Goal: Transaction & Acquisition: Purchase product/service

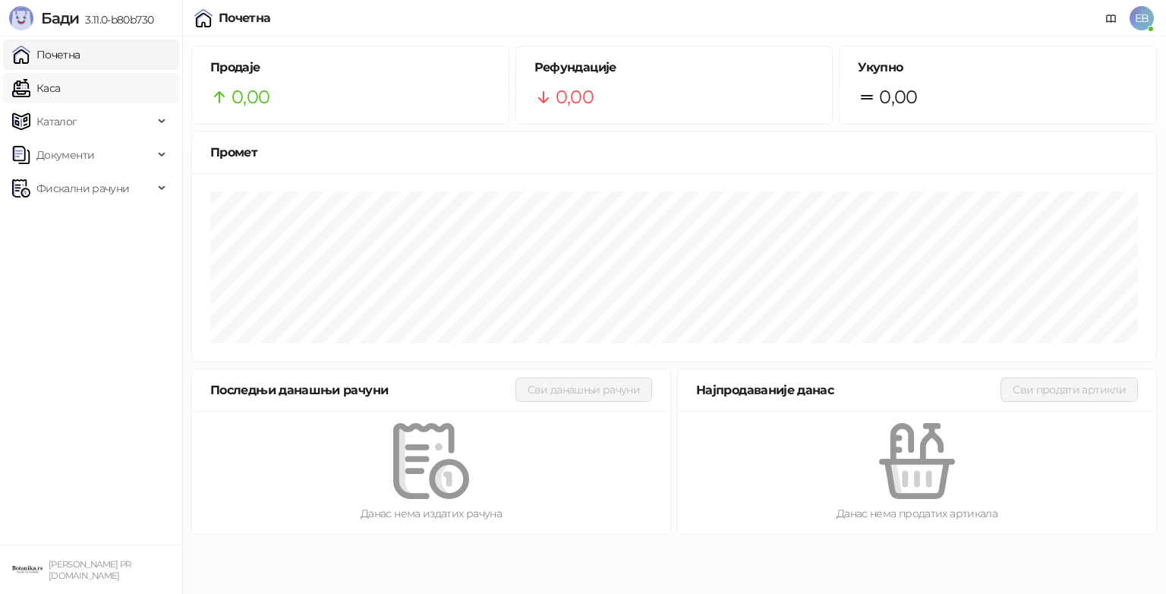
click at [60, 88] on link "Каса" at bounding box center [36, 88] width 48 height 30
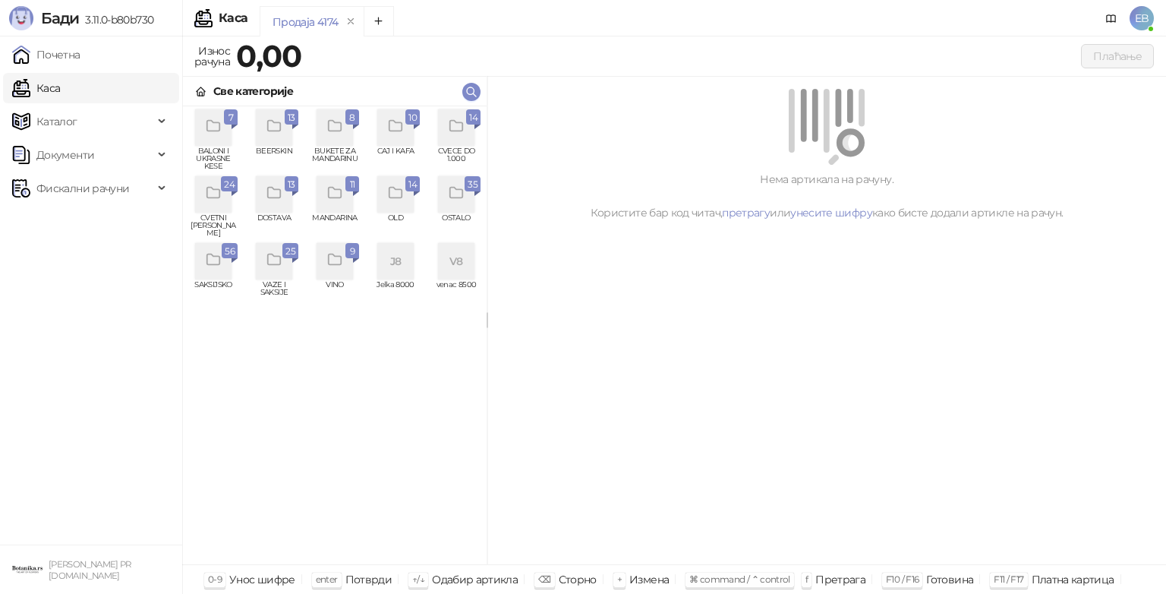
click at [462, 128] on icon "grid" at bounding box center [456, 126] width 13 height 11
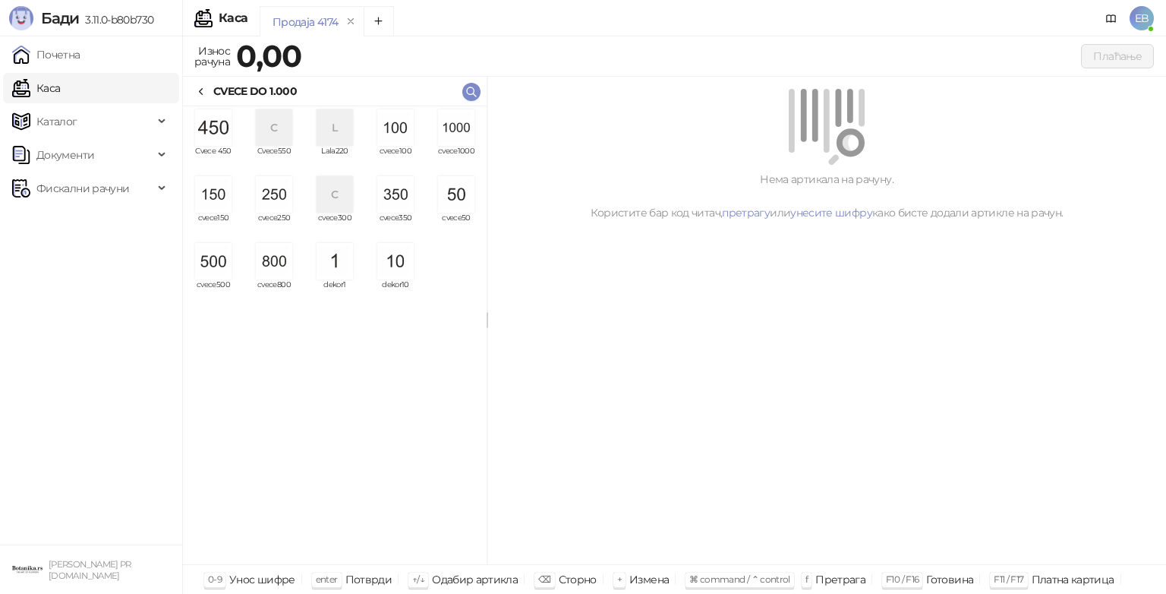
click at [466, 137] on img "grid" at bounding box center [456, 127] width 36 height 36
click at [466, 138] on img "grid" at bounding box center [456, 127] width 36 height 36
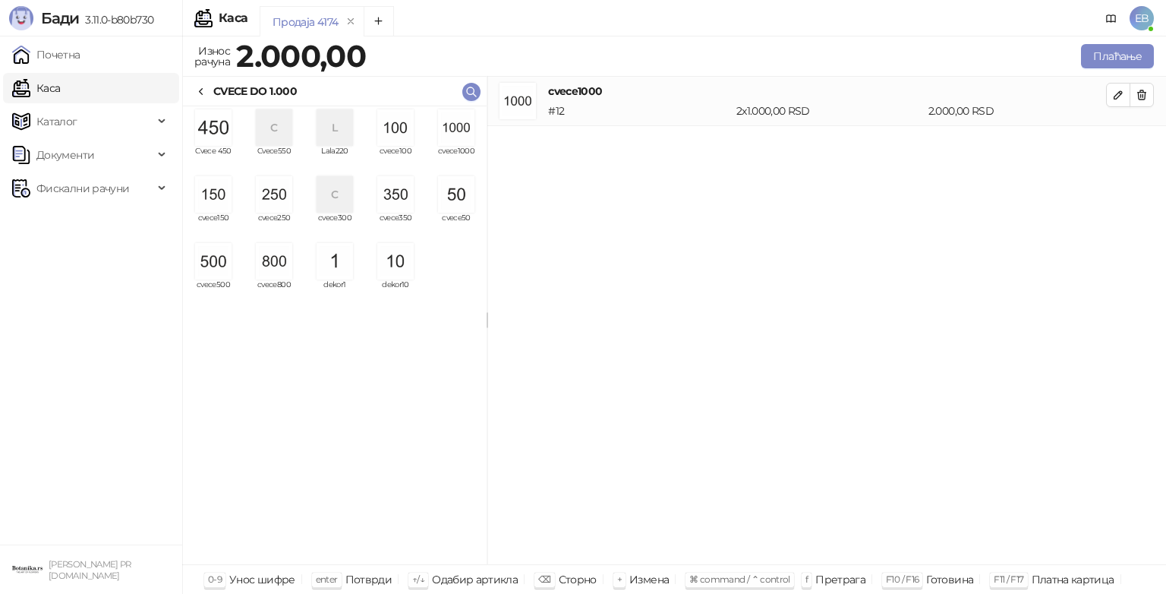
click at [467, 139] on img "grid" at bounding box center [456, 127] width 36 height 36
click at [216, 269] on img "grid" at bounding box center [213, 261] width 36 height 36
click at [280, 196] on img "grid" at bounding box center [274, 194] width 36 height 36
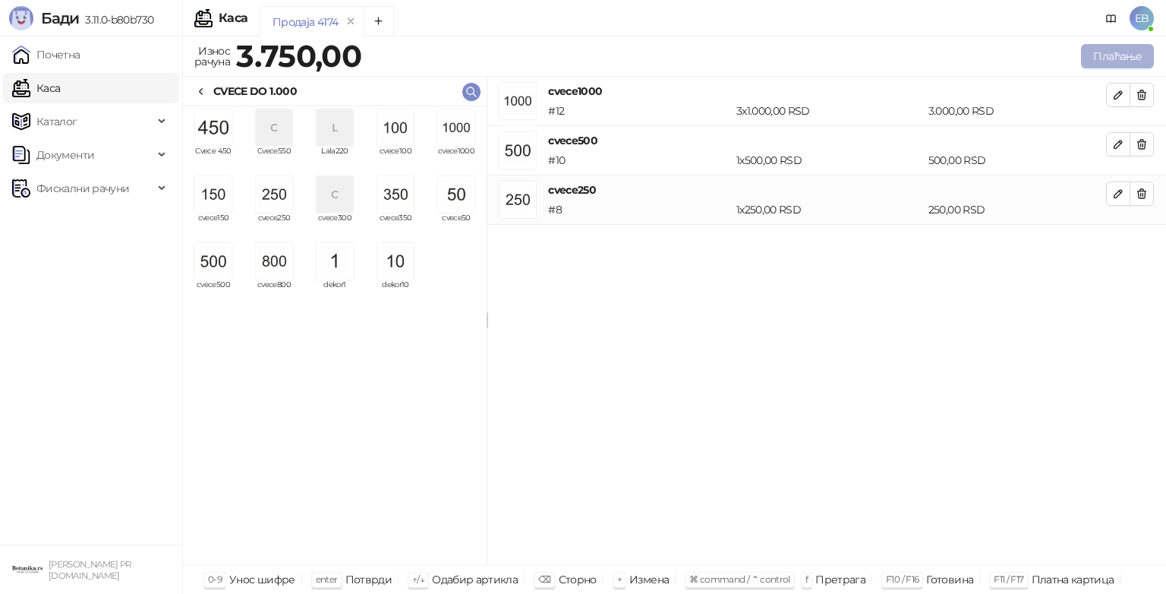
click at [1106, 55] on button "Плаћање" at bounding box center [1117, 56] width 73 height 24
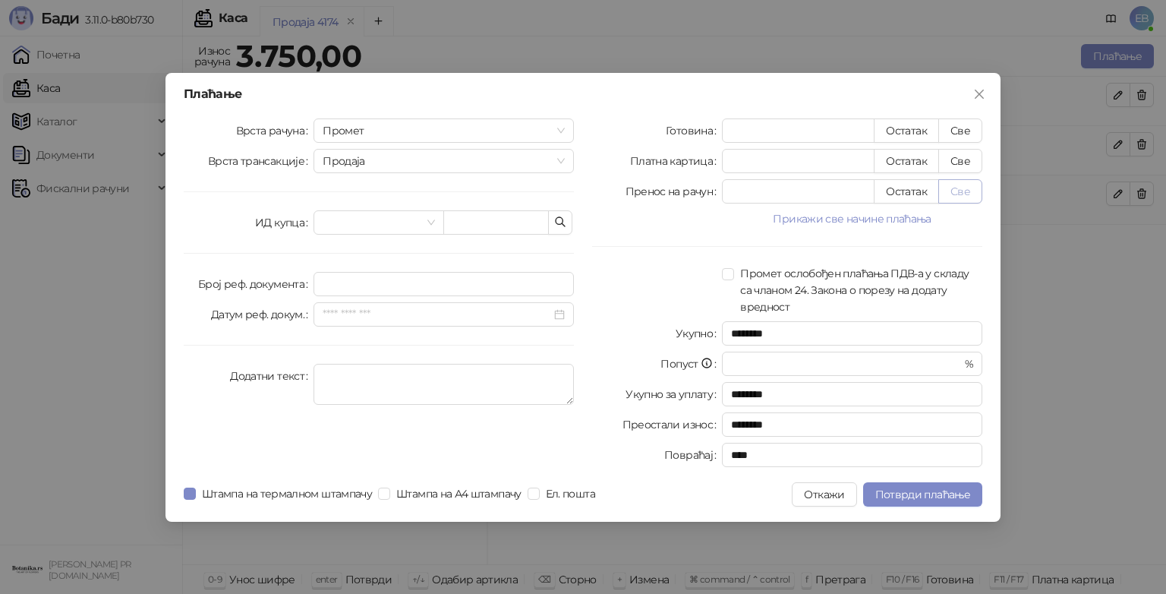
click at [956, 190] on button "Све" at bounding box center [961, 191] width 44 height 24
type input "****"
click at [936, 489] on span "Потврди плаћање" at bounding box center [923, 495] width 95 height 14
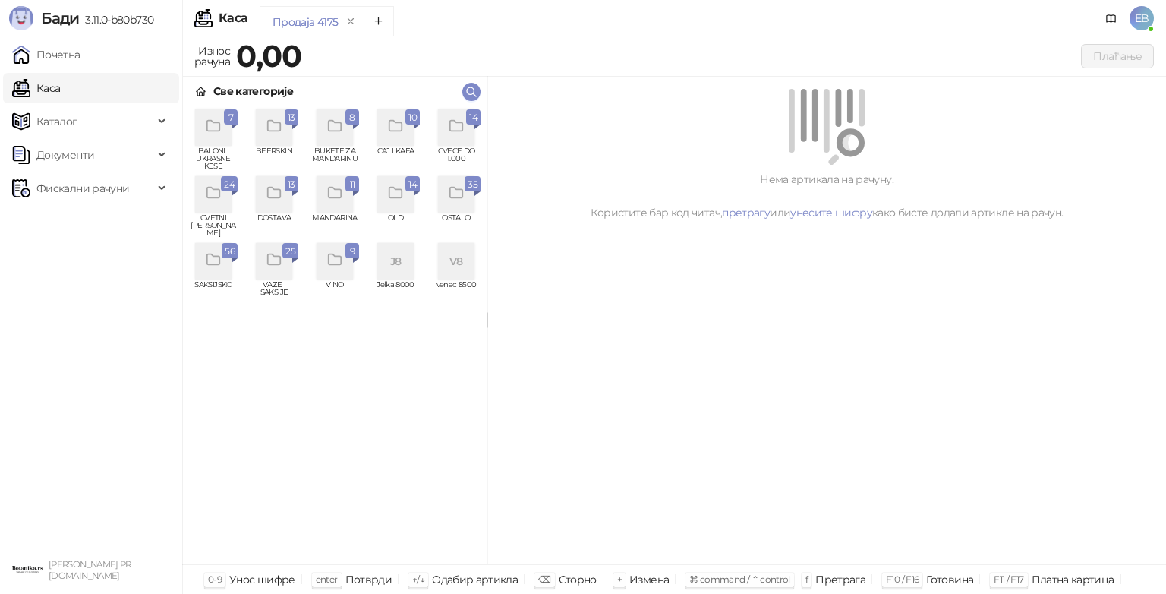
click at [225, 200] on div "grid" at bounding box center [213, 194] width 36 height 36
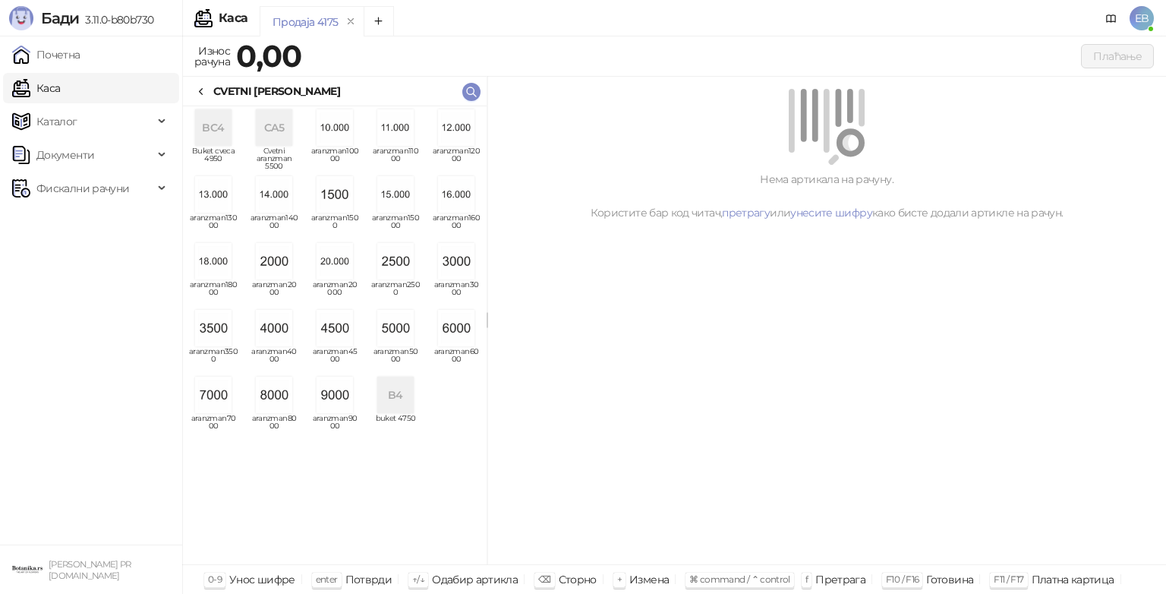
click at [409, 337] on img "grid" at bounding box center [395, 328] width 36 height 36
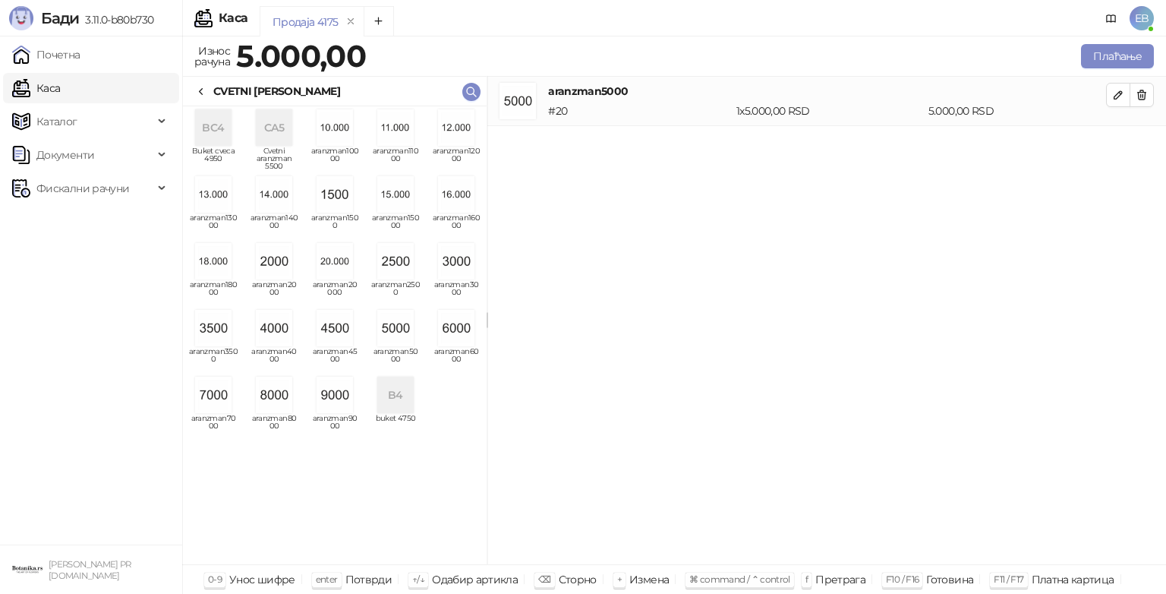
click at [205, 90] on icon at bounding box center [201, 92] width 12 height 12
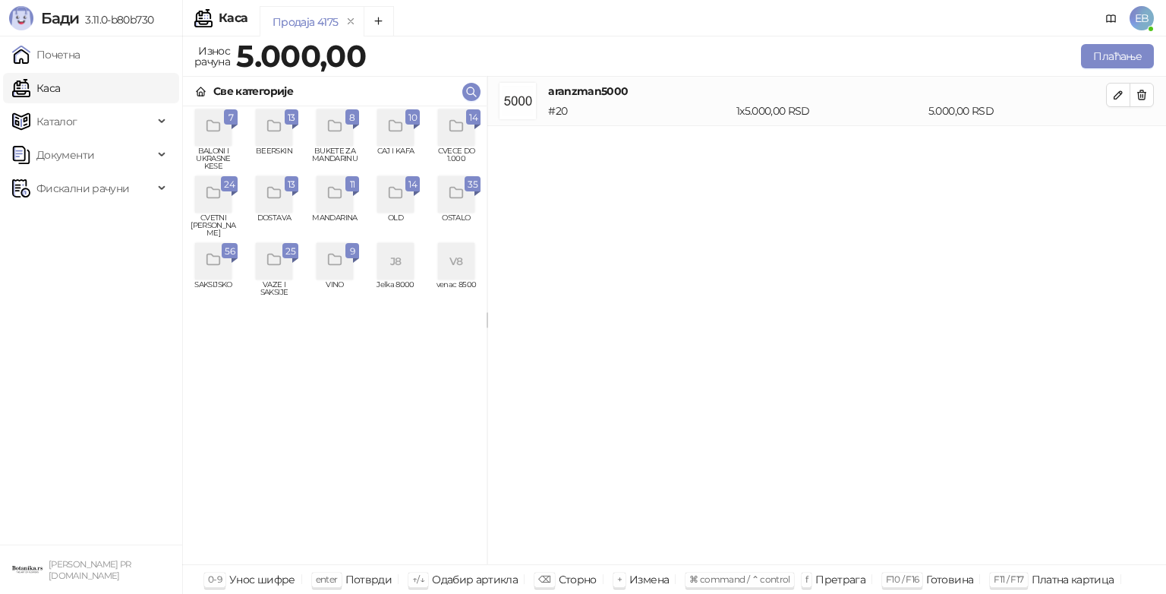
click at [466, 144] on div "grid" at bounding box center [456, 127] width 36 height 36
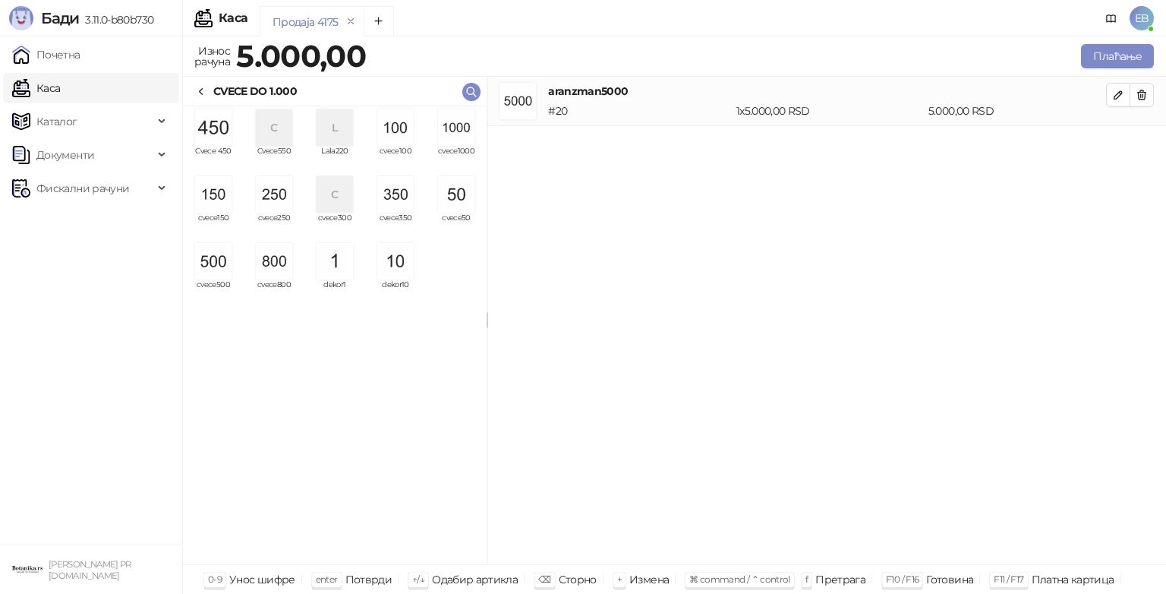
click at [282, 197] on img "grid" at bounding box center [274, 194] width 36 height 36
click at [1139, 55] on button "Плаћање" at bounding box center [1117, 56] width 73 height 24
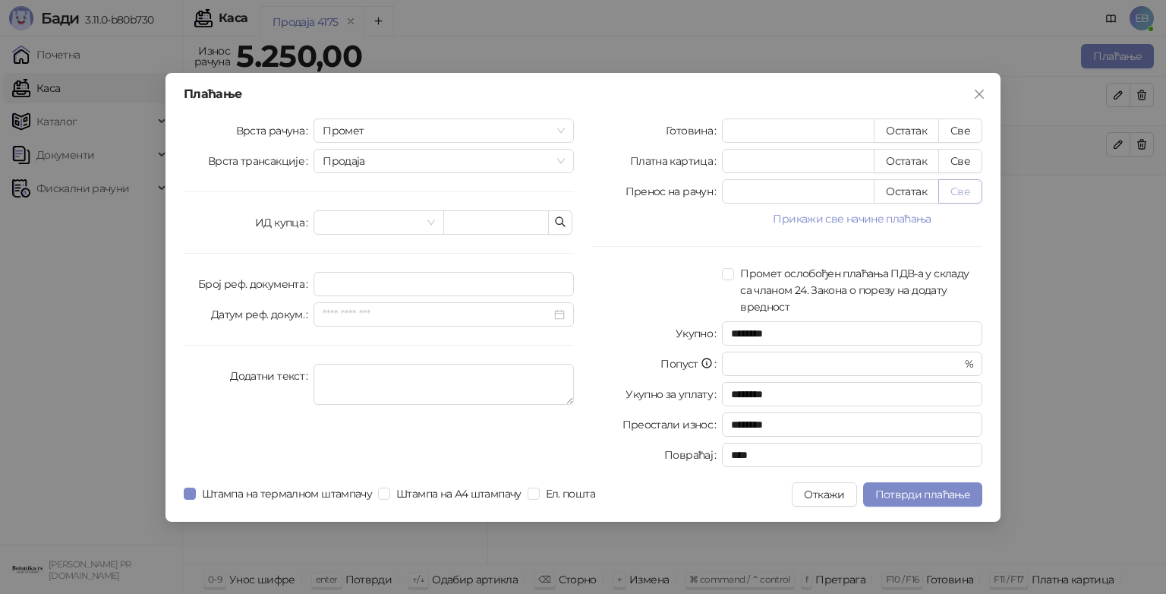
click at [965, 191] on button "Све" at bounding box center [961, 191] width 44 height 24
type input "****"
click at [960, 490] on span "Потврди плаћање" at bounding box center [923, 495] width 95 height 14
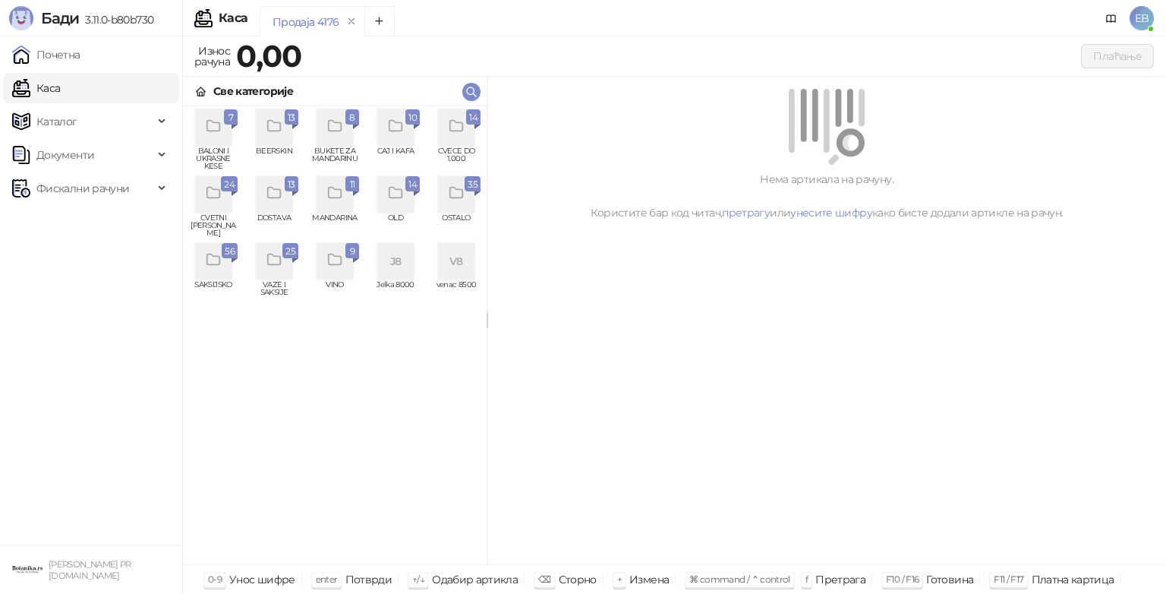
click at [216, 261] on icon "grid" at bounding box center [213, 259] width 17 height 17
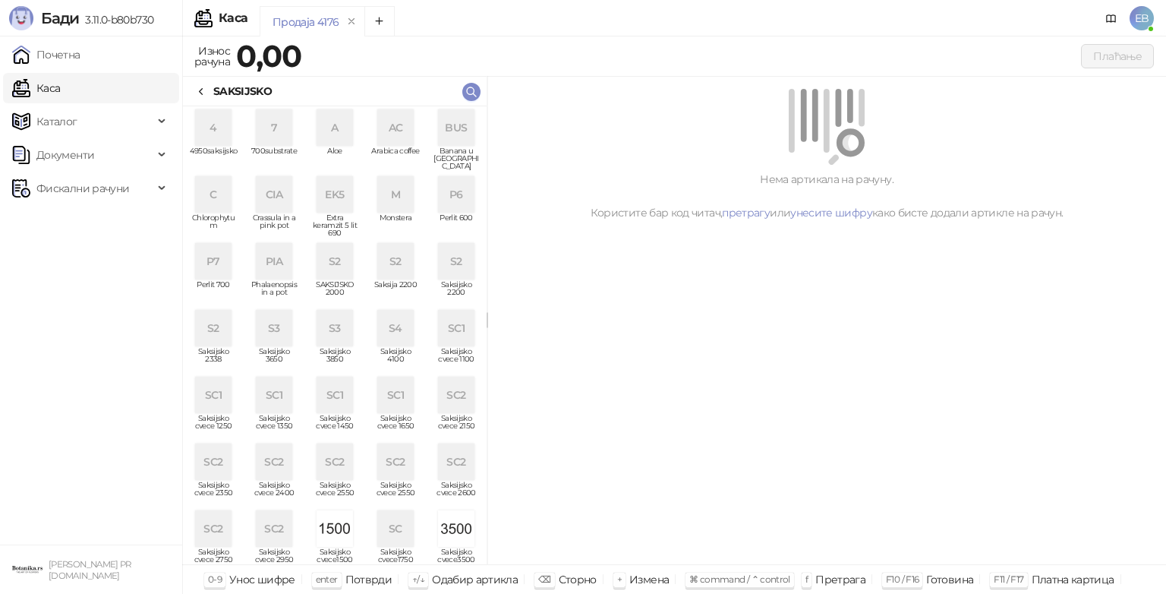
click at [387, 264] on div "S2" at bounding box center [395, 261] width 36 height 36
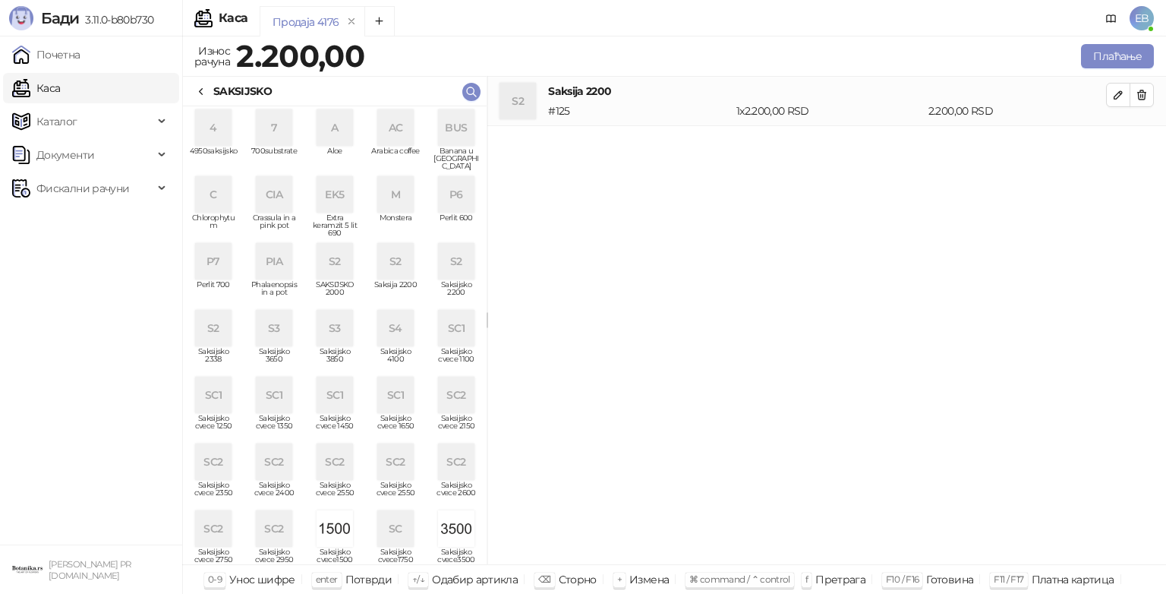
click at [439, 267] on div "S2" at bounding box center [456, 261] width 36 height 36
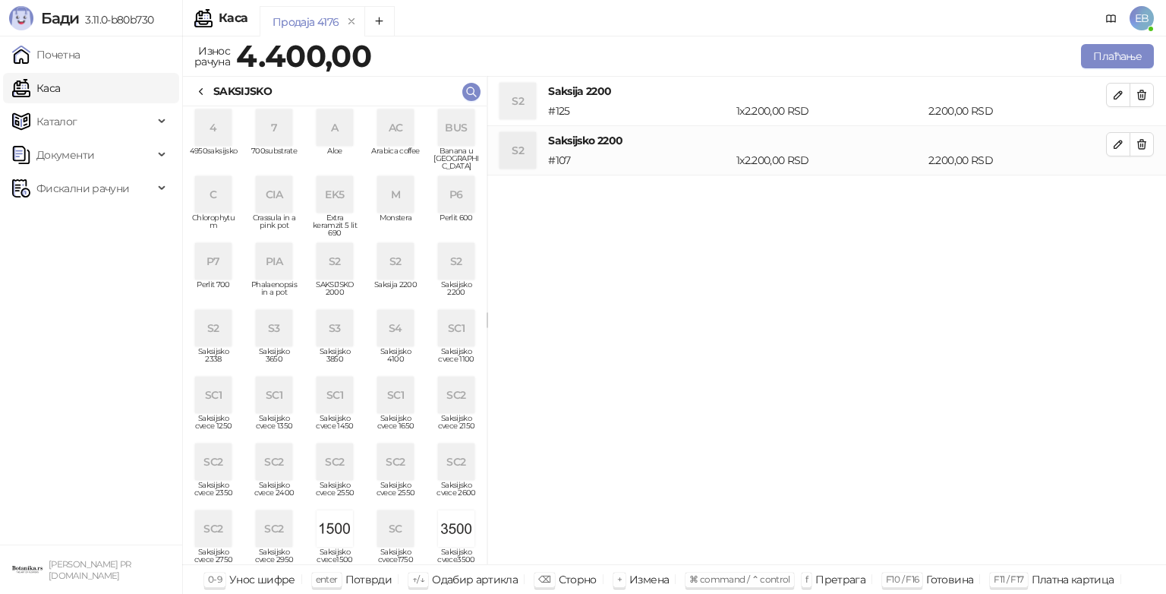
click at [211, 87] on div "SAKSIJSKO" at bounding box center [233, 91] width 77 height 17
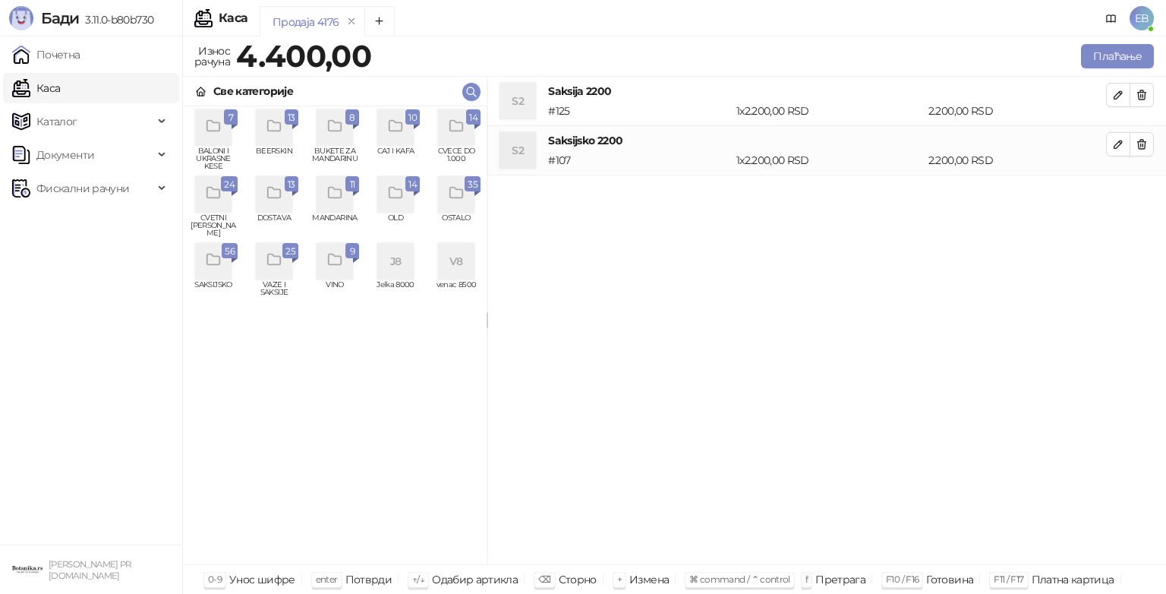
click at [464, 137] on div "grid" at bounding box center [456, 127] width 36 height 36
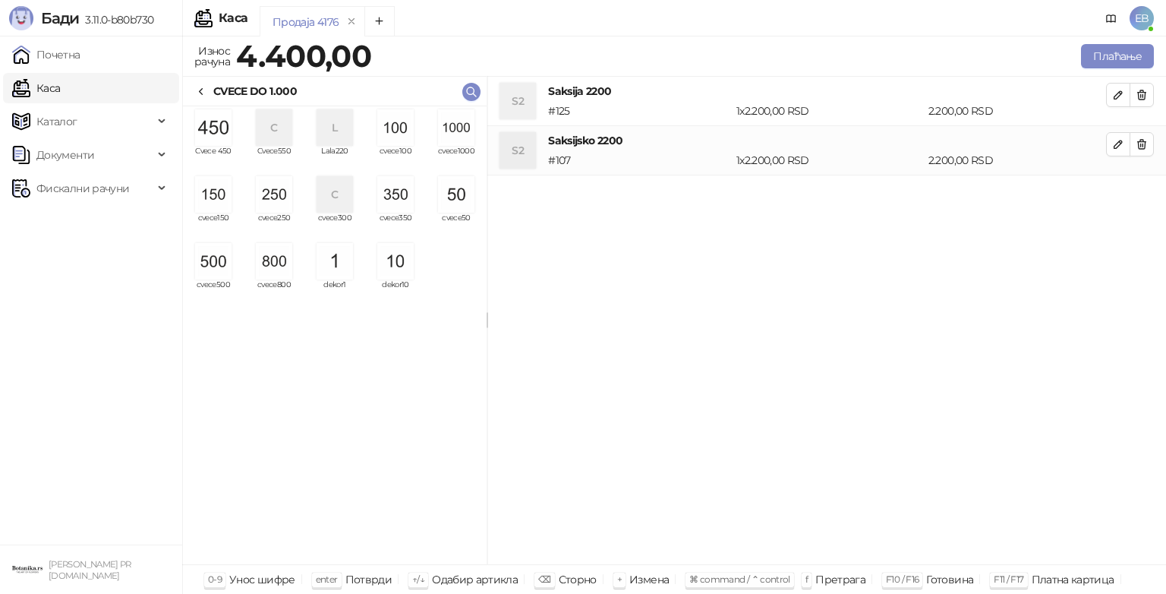
click at [453, 129] on img "grid" at bounding box center [456, 127] width 36 height 36
click at [204, 93] on icon at bounding box center [201, 92] width 12 height 12
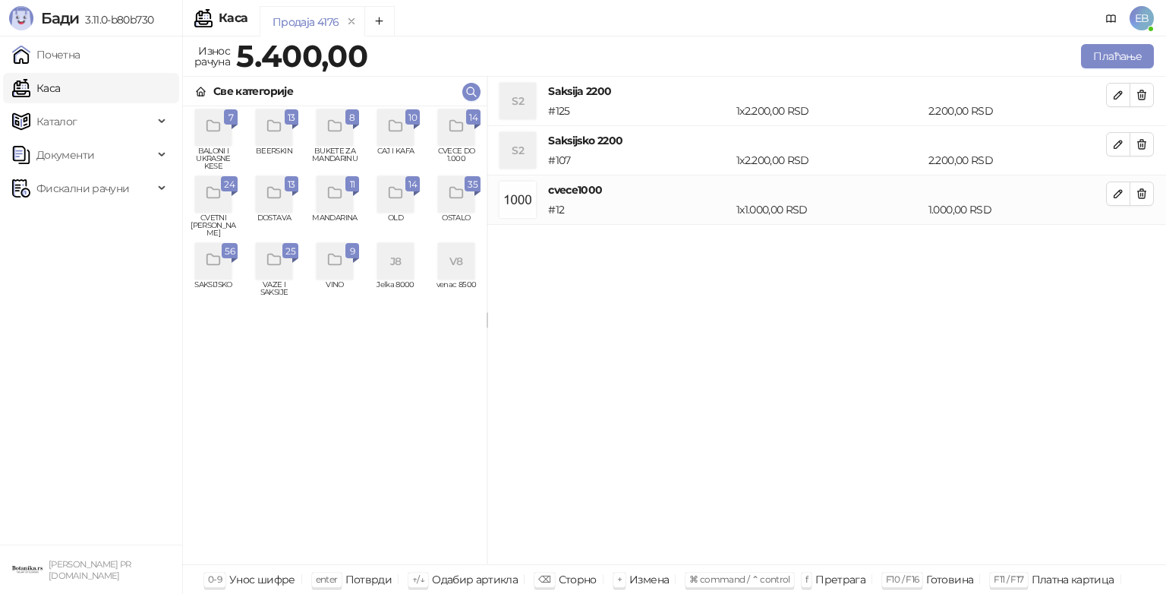
click at [319, 264] on div "grid" at bounding box center [335, 261] width 36 height 36
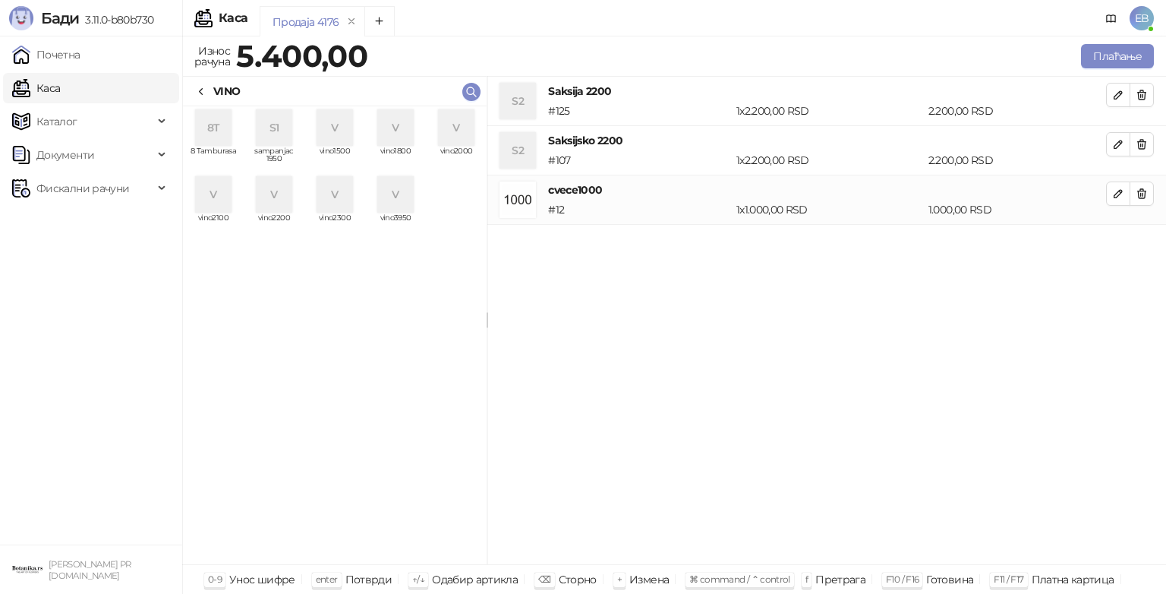
click at [217, 198] on div "V" at bounding box center [213, 194] width 36 height 36
click at [200, 87] on icon at bounding box center [201, 92] width 12 height 12
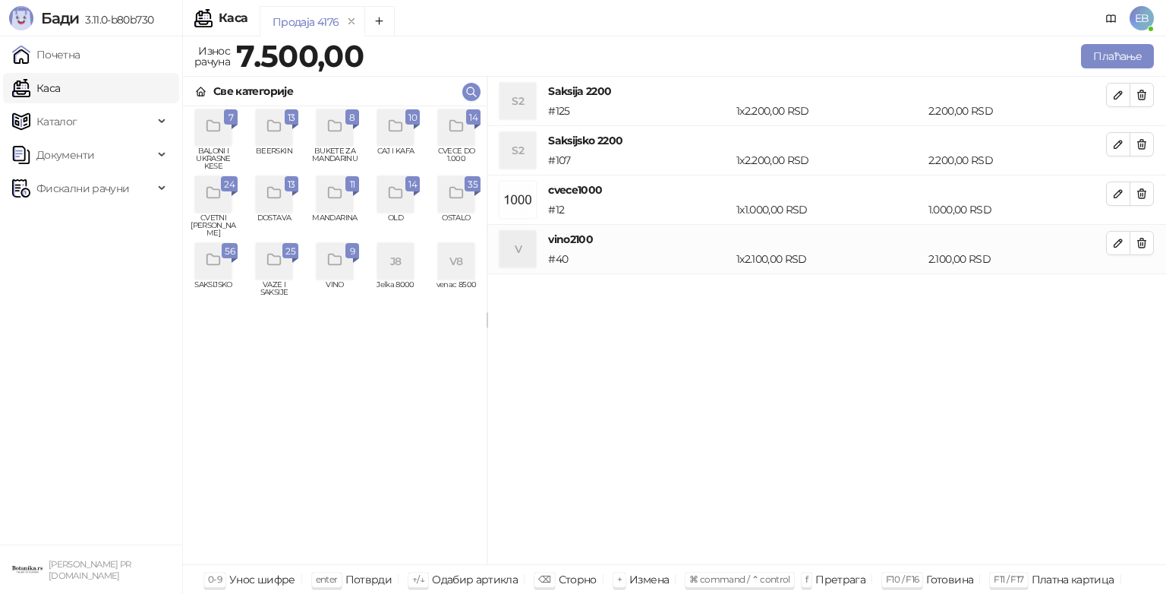
click at [208, 140] on div "grid" at bounding box center [213, 127] width 36 height 36
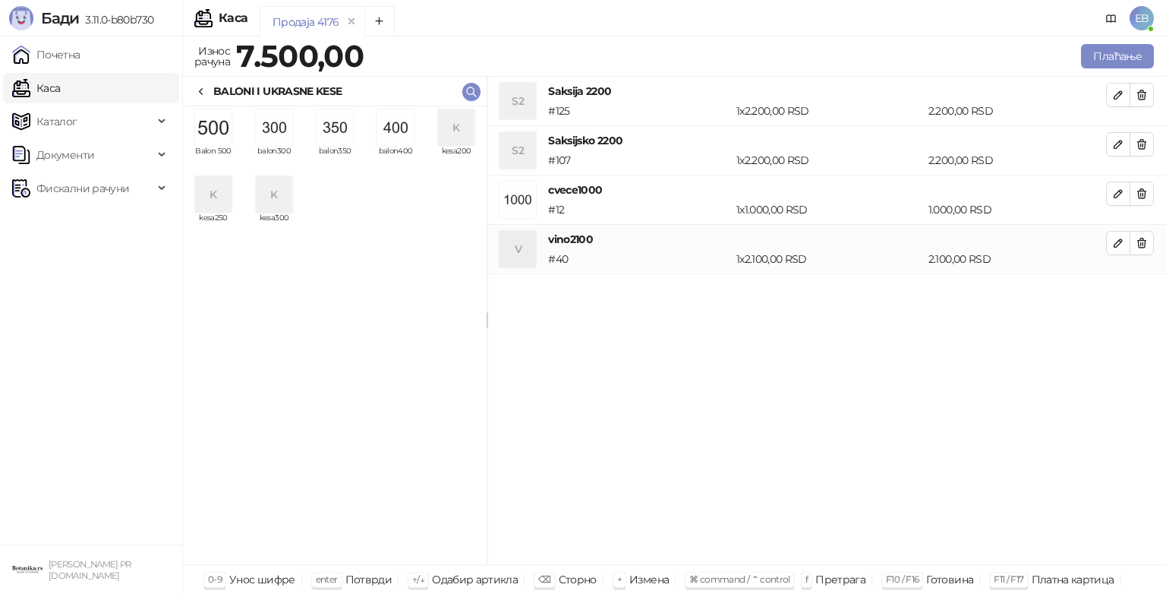
click at [334, 134] on img "grid" at bounding box center [335, 127] width 36 height 36
click at [1102, 51] on button "Плаћање" at bounding box center [1117, 56] width 73 height 24
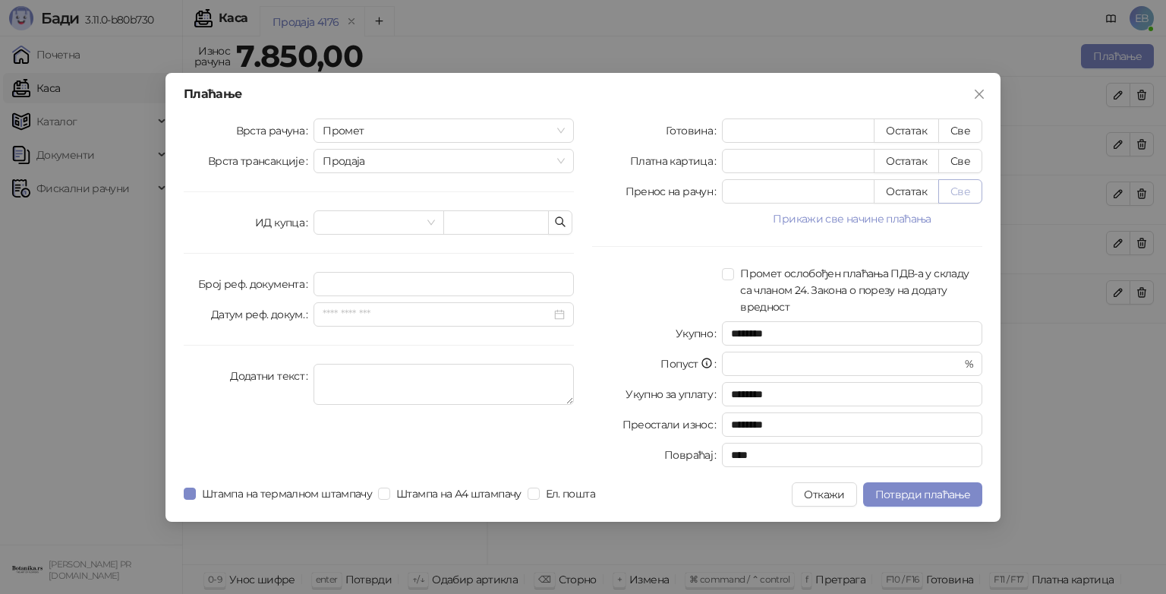
click at [968, 194] on button "Све" at bounding box center [961, 191] width 44 height 24
type input "****"
click at [905, 495] on span "Потврди плаћање" at bounding box center [923, 495] width 95 height 14
